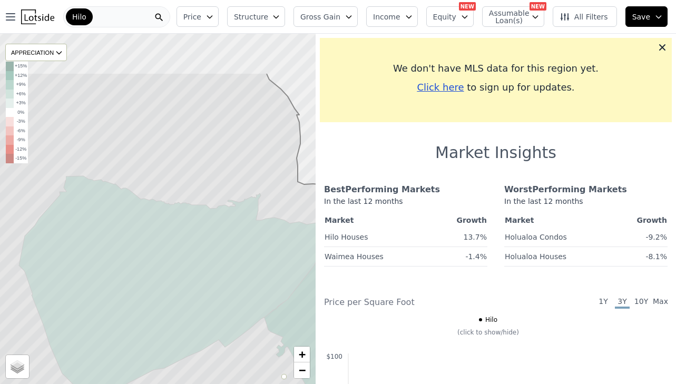
drag, startPoint x: 178, startPoint y: 152, endPoint x: 193, endPoint y: 190, distance: 41.6
click at [193, 190] on icon at bounding box center [187, 284] width 381 height 423
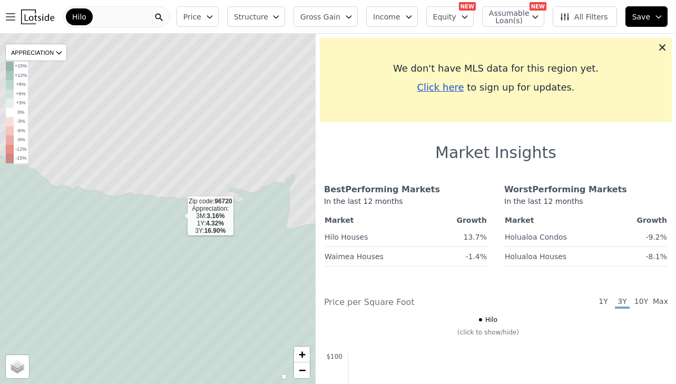
drag, startPoint x: 211, startPoint y: 180, endPoint x: 171, endPoint y: 145, distance: 52.3
click at [175, 148] on icon at bounding box center [136, 186] width 381 height 423
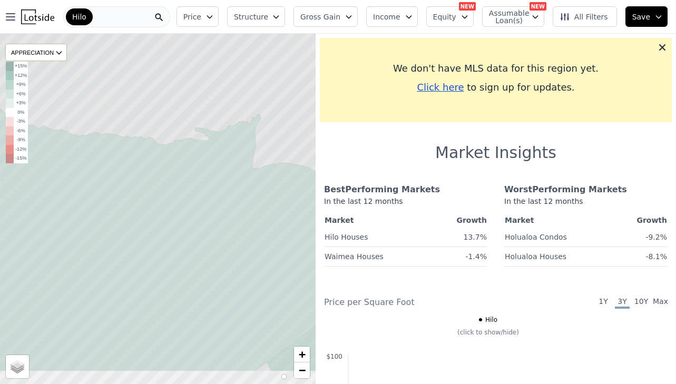
click at [146, 114] on icon at bounding box center [139, 160] width 381 height 423
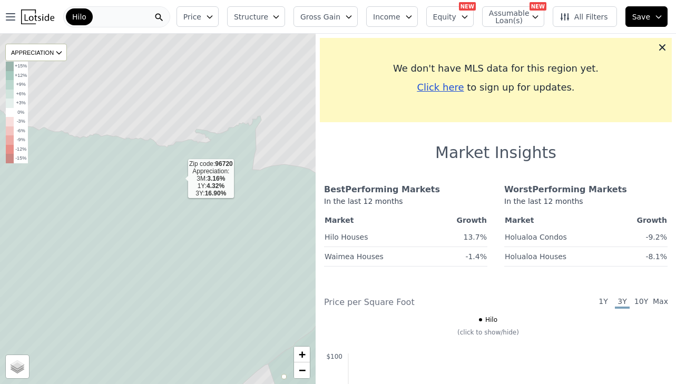
click at [180, 180] on icon at bounding box center [158, 258] width 380 height 322
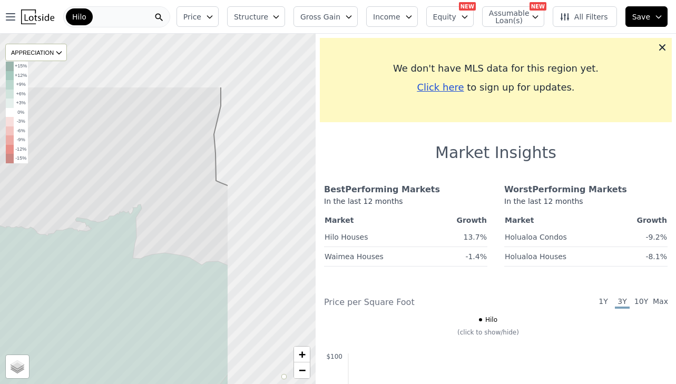
drag, startPoint x: 174, startPoint y: 136, endPoint x: 65, endPoint y: 207, distance: 130.4
click at [65, 208] on icon at bounding box center [38, 297] width 381 height 423
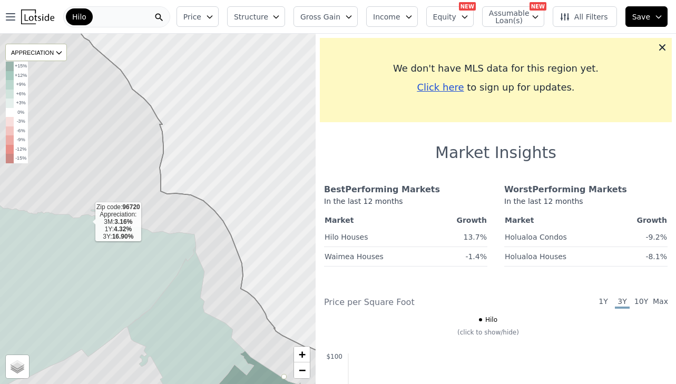
click at [85, 221] on icon at bounding box center [82, 298] width 227 height 215
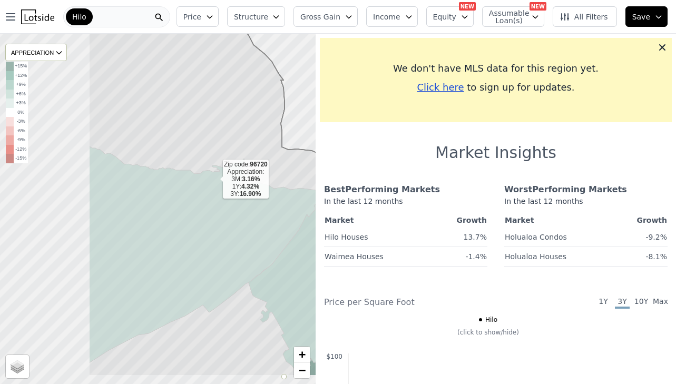
drag, startPoint x: 164, startPoint y: 173, endPoint x: 215, endPoint y: 178, distance: 51.4
click at [215, 178] on icon at bounding box center [203, 254] width 228 height 217
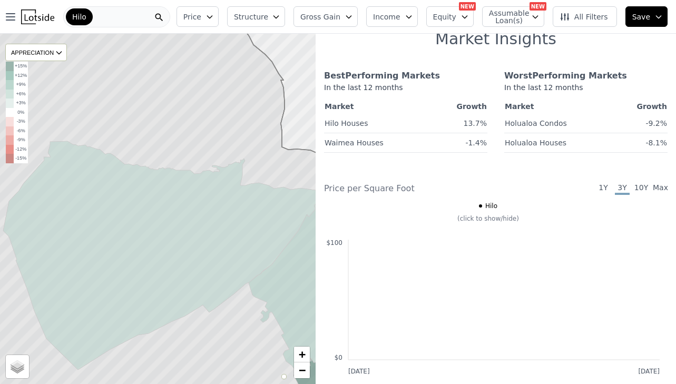
scroll to position [263, 0]
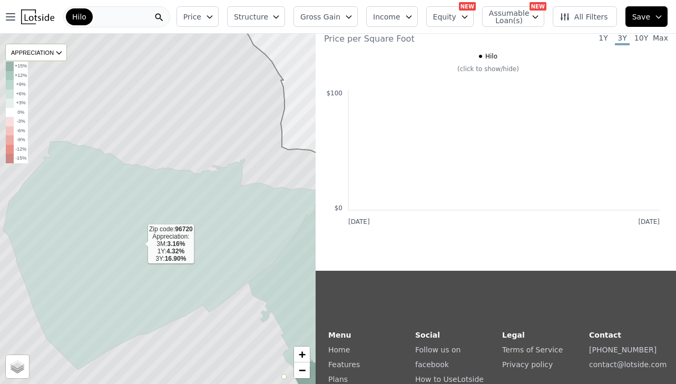
click at [196, 226] on icon at bounding box center [160, 255] width 314 height 229
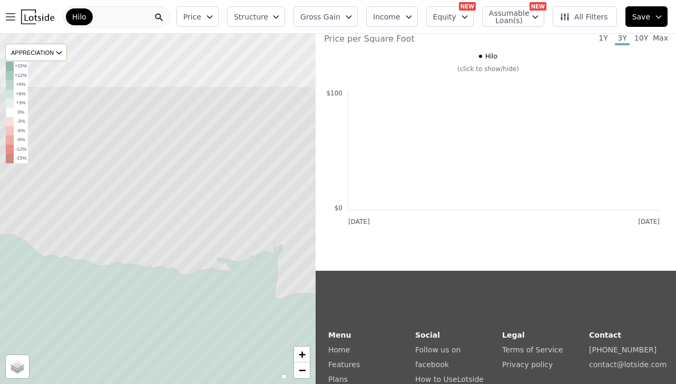
drag, startPoint x: 202, startPoint y: 142, endPoint x: 198, endPoint y: 193, distance: 51.8
click at [201, 217] on icon at bounding box center [152, 297] width 381 height 423
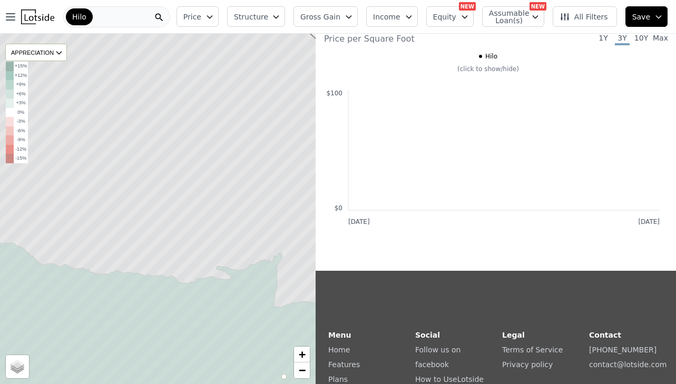
click at [198, 193] on icon at bounding box center [157, 209] width 381 height 423
click at [222, 203] on icon at bounding box center [157, 209] width 381 height 423
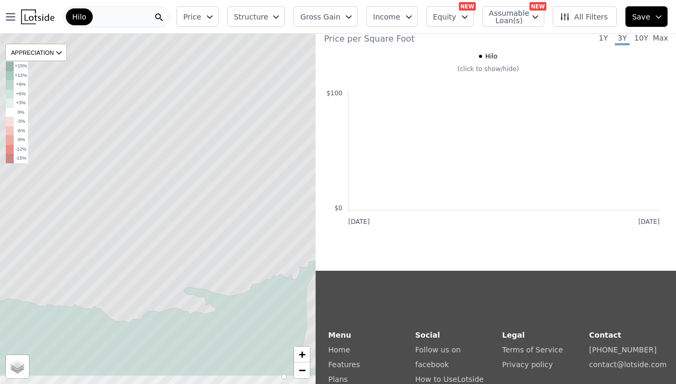
drag, startPoint x: 219, startPoint y: 272, endPoint x: 194, endPoint y: 234, distance: 45.3
click at [194, 234] on icon at bounding box center [131, 165] width 381 height 423
